Goal: Task Accomplishment & Management: Manage account settings

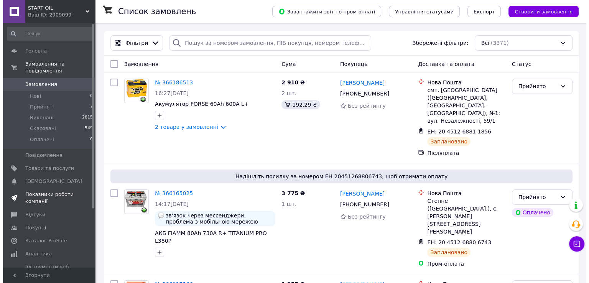
scroll to position [38, 0]
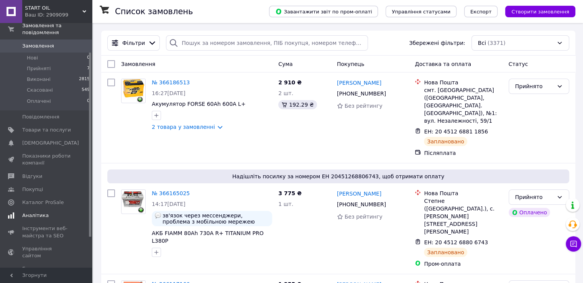
click at [56, 212] on span "Аналітика" at bounding box center [46, 215] width 49 height 7
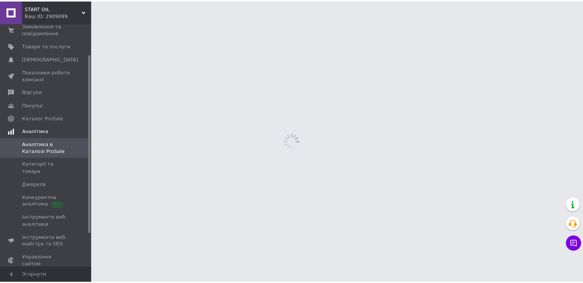
scroll to position [42, 0]
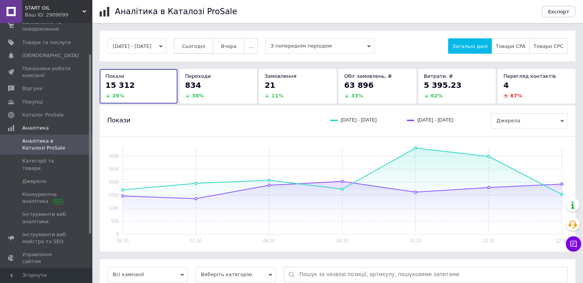
click at [210, 42] on button "Сьогодні" at bounding box center [193, 45] width 39 height 15
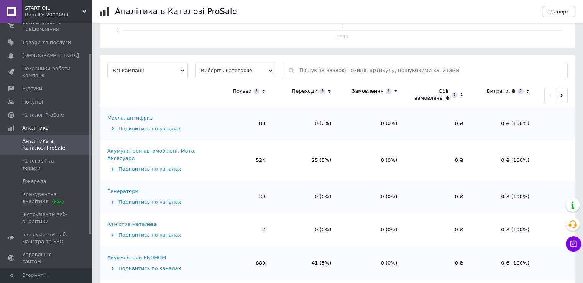
scroll to position [215, 0]
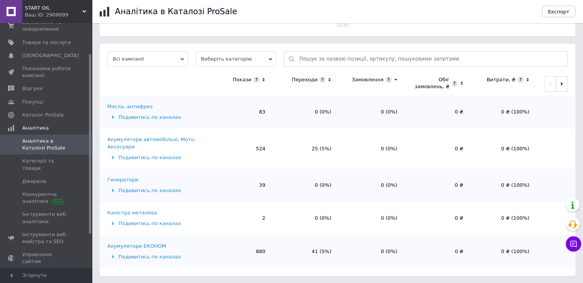
click at [144, 247] on div "Акумулятори ЕКОНОМ" at bounding box center [136, 246] width 59 height 7
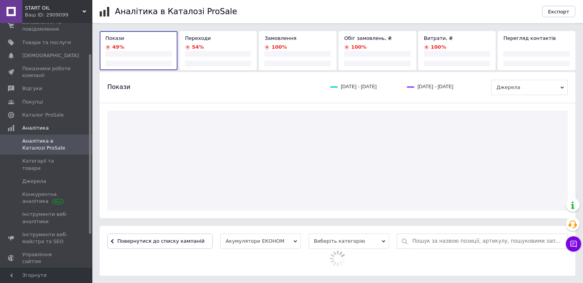
scroll to position [109, 0]
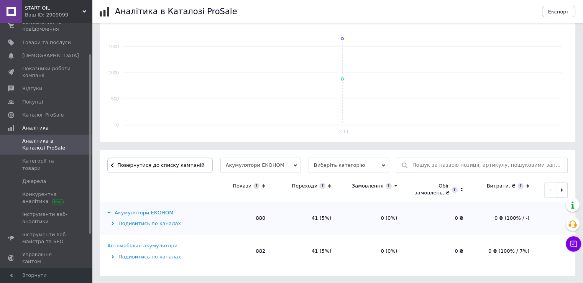
click at [144, 247] on div "Автомобільні акумулятори" at bounding box center [142, 245] width 70 height 7
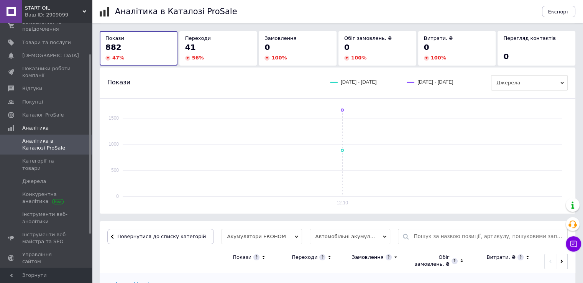
scroll to position [215, 0]
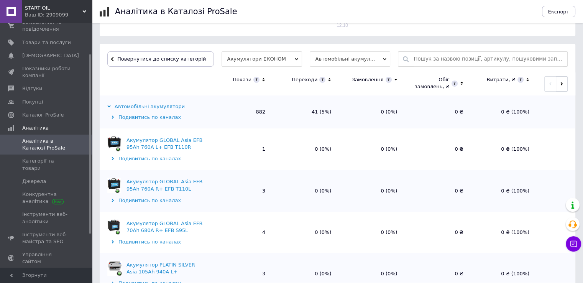
click at [329, 82] on icon at bounding box center [329, 80] width 5 height 7
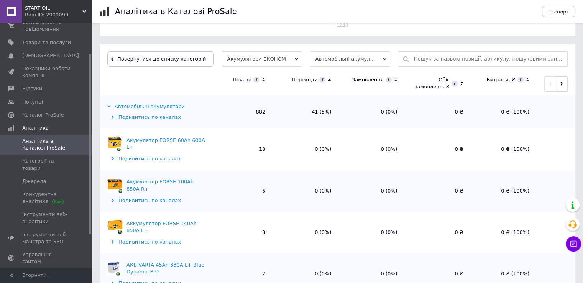
click at [329, 82] on icon at bounding box center [329, 80] width 5 height 7
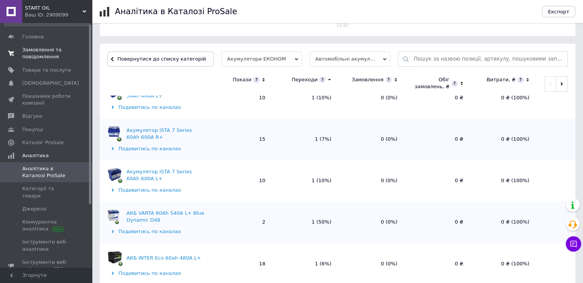
scroll to position [0, 0]
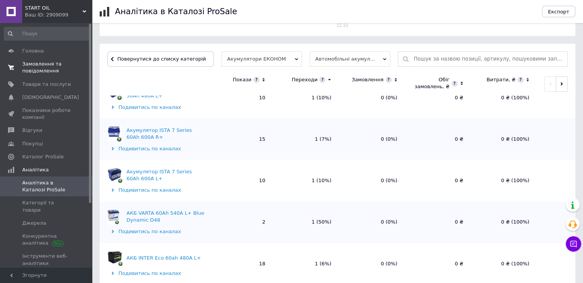
click at [51, 72] on span "Замовлення та повідомлення" at bounding box center [46, 68] width 49 height 14
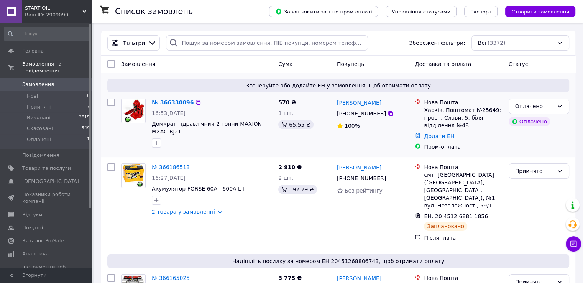
click at [165, 105] on link "№ 366330096" at bounding box center [173, 102] width 42 height 6
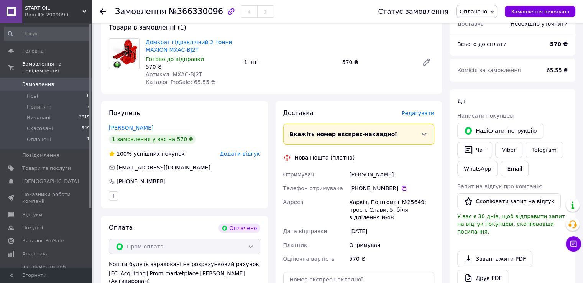
scroll to position [77, 0]
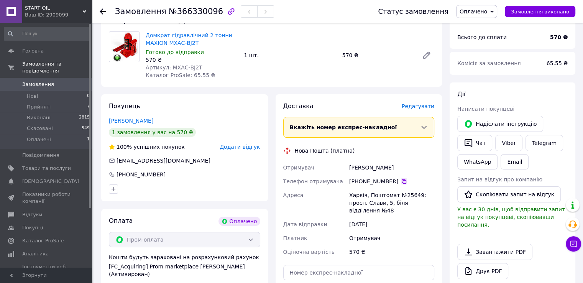
click at [402, 180] on icon at bounding box center [404, 181] width 5 height 5
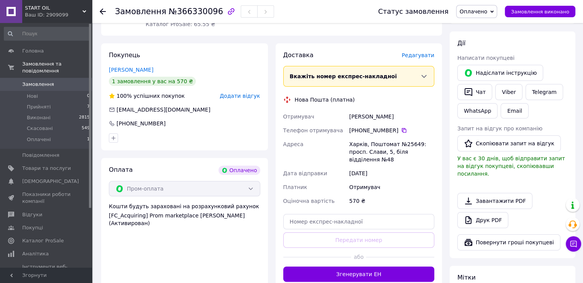
scroll to position [115, 0]
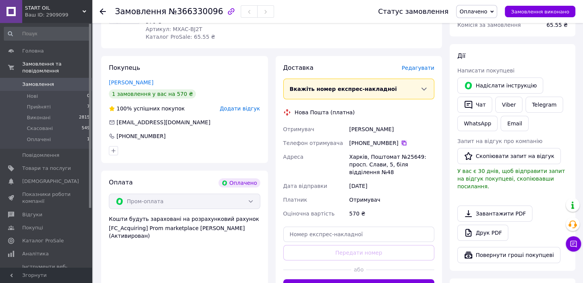
click at [401, 143] on icon at bounding box center [404, 143] width 6 height 6
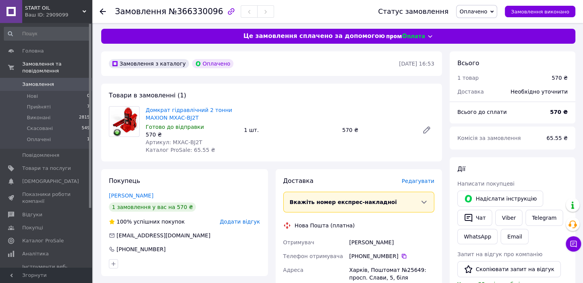
scroll to position [0, 0]
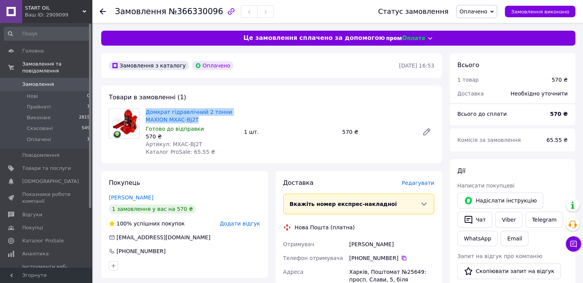
drag, startPoint x: 211, startPoint y: 122, endPoint x: 140, endPoint y: 117, distance: 71.1
click at [140, 117] on div "Домкрат гідравлічний 2 тонни MAXION MXAC-ВJ2Т Готово до відправки 570 ₴ Артикул…" at bounding box center [272, 132] width 332 height 48
copy div "Домкрат гідравлічний 2 тонни MAXION MXAC-ВJ2Т"
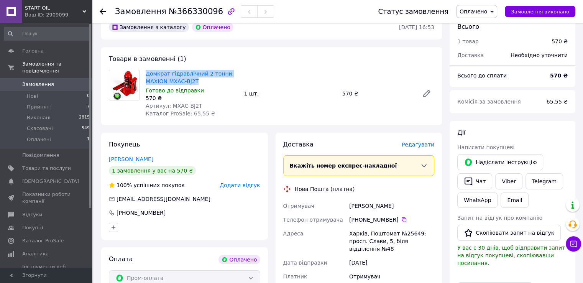
scroll to position [115, 0]
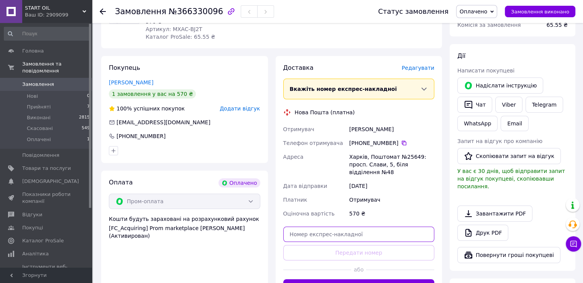
drag, startPoint x: 304, startPoint y: 218, endPoint x: 363, endPoint y: 202, distance: 61.9
click at [356, 204] on div "Доставка [PERSON_NAME] Вкажіть номер експрес-накладної Обов'язково введіть номе…" at bounding box center [358, 179] width 151 height 231
click at [366, 227] on input "text" at bounding box center [358, 234] width 151 height 15
paste input "20451269192720"
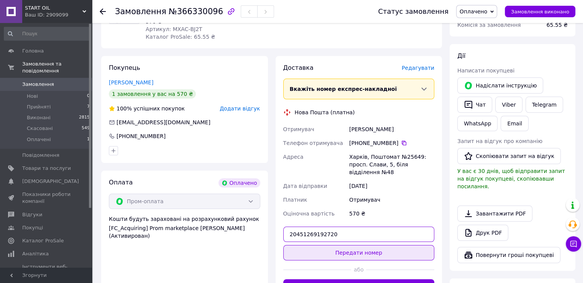
type input "20451269192720"
click at [369, 245] on button "Передати номер" at bounding box center [358, 252] width 151 height 15
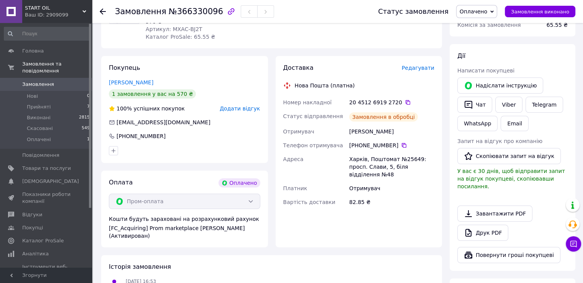
click at [477, 17] on span "Оплачено" at bounding box center [476, 11] width 41 height 13
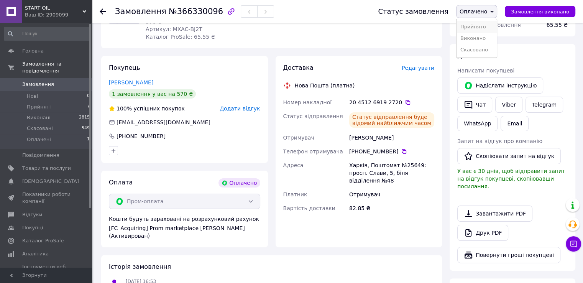
click at [481, 23] on li "Прийнято" at bounding box center [476, 26] width 40 height 11
click at [49, 81] on span "Замовлення" at bounding box center [38, 84] width 32 height 7
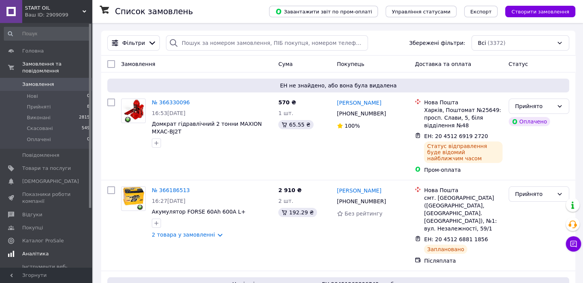
click at [48, 247] on link "Аналітика" at bounding box center [47, 253] width 94 height 13
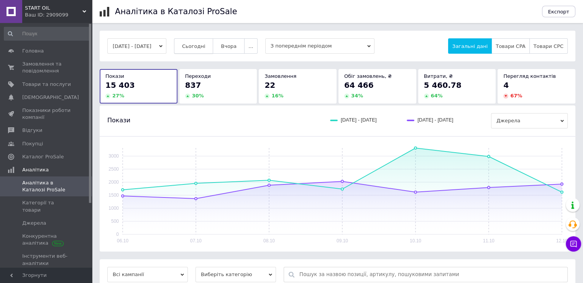
click at [204, 42] on button "Сьогодні" at bounding box center [193, 45] width 39 height 15
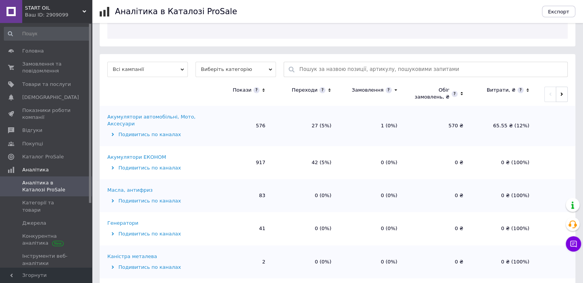
scroll to position [215, 0]
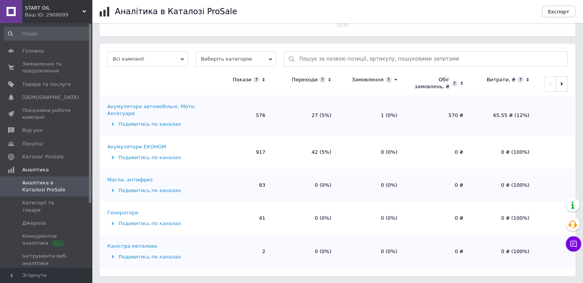
click at [151, 144] on div "Акумулятори ЕКОНОМ" at bounding box center [136, 146] width 59 height 7
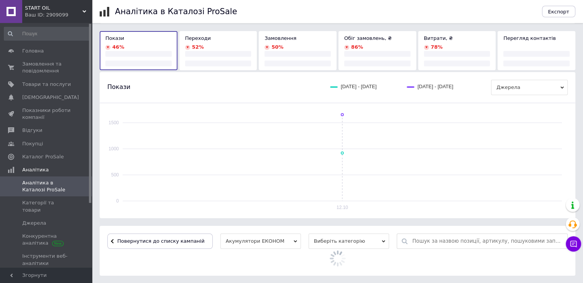
scroll to position [109, 0]
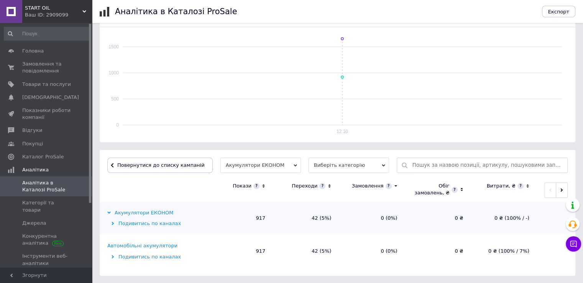
click at [163, 246] on div "Автомобільні акумулятори" at bounding box center [142, 245] width 70 height 7
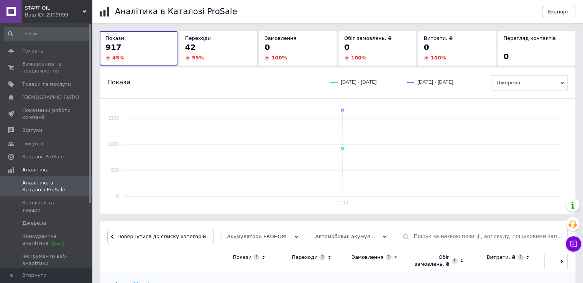
scroll to position [215, 0]
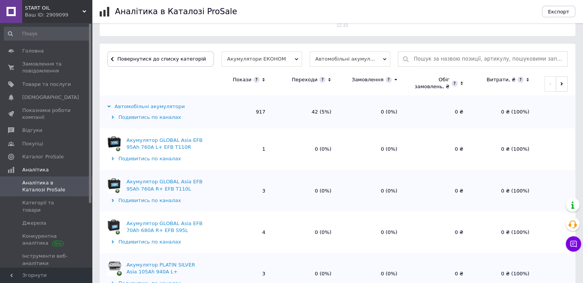
click at [330, 82] on icon at bounding box center [329, 80] width 5 height 7
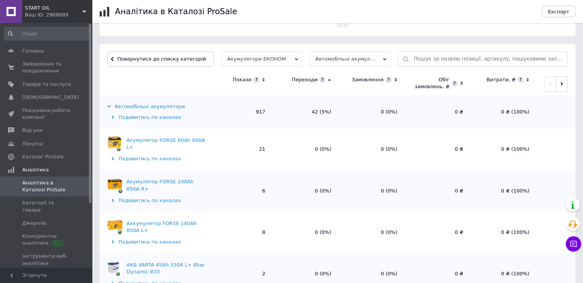
click at [330, 82] on icon at bounding box center [329, 80] width 5 height 7
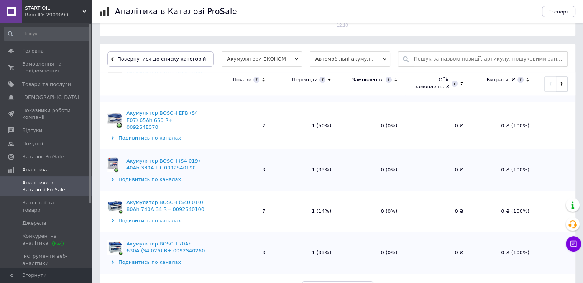
scroll to position [698, 0]
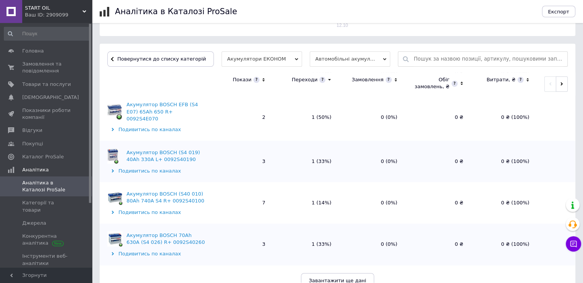
click at [57, 186] on span "Аналітика в Каталозі ProSale" at bounding box center [46, 186] width 49 height 14
click at [63, 69] on span "Замовлення та повідомлення" at bounding box center [46, 68] width 49 height 14
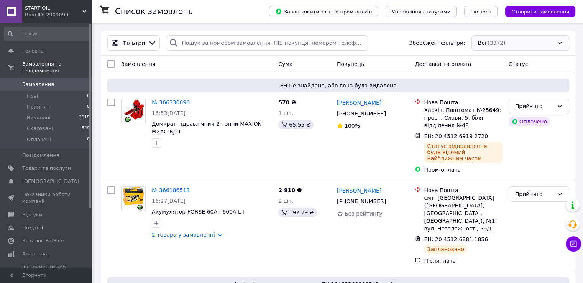
click at [516, 42] on div "Всі (3372)" at bounding box center [520, 42] width 98 height 15
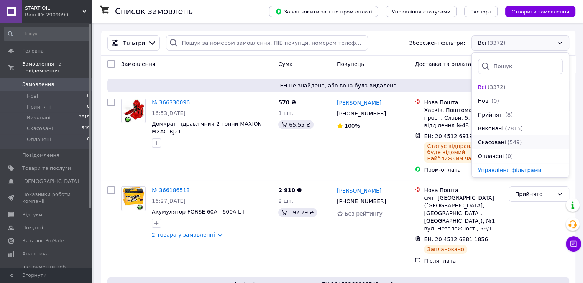
click at [512, 139] on span "(549)" at bounding box center [514, 142] width 15 height 6
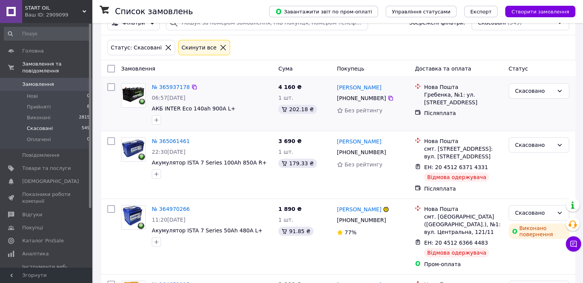
scroll to position [38, 0]
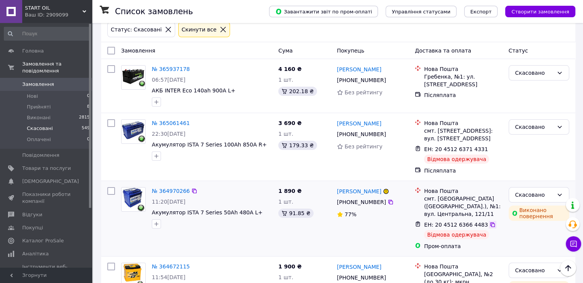
click at [489, 225] on icon at bounding box center [492, 225] width 6 height 6
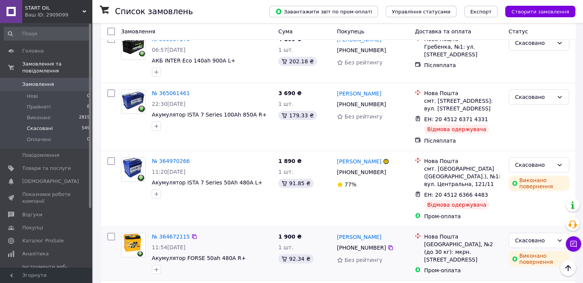
scroll to position [77, 0]
